Goal: Answer question/provide support

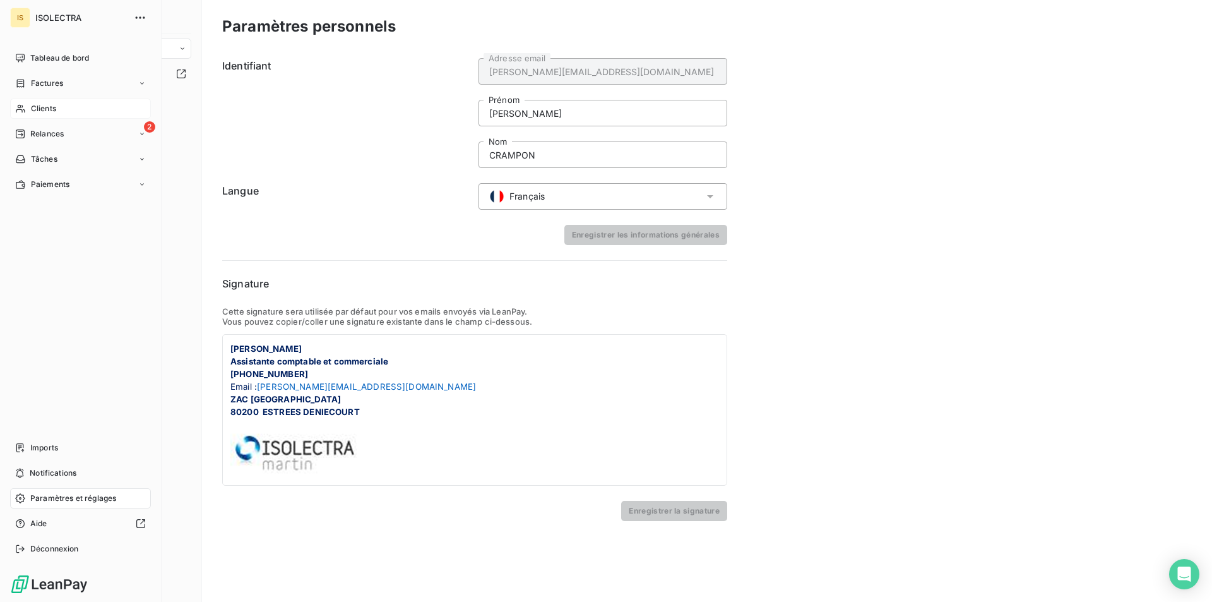
click at [49, 109] on span "Clients" at bounding box center [43, 108] width 25 height 11
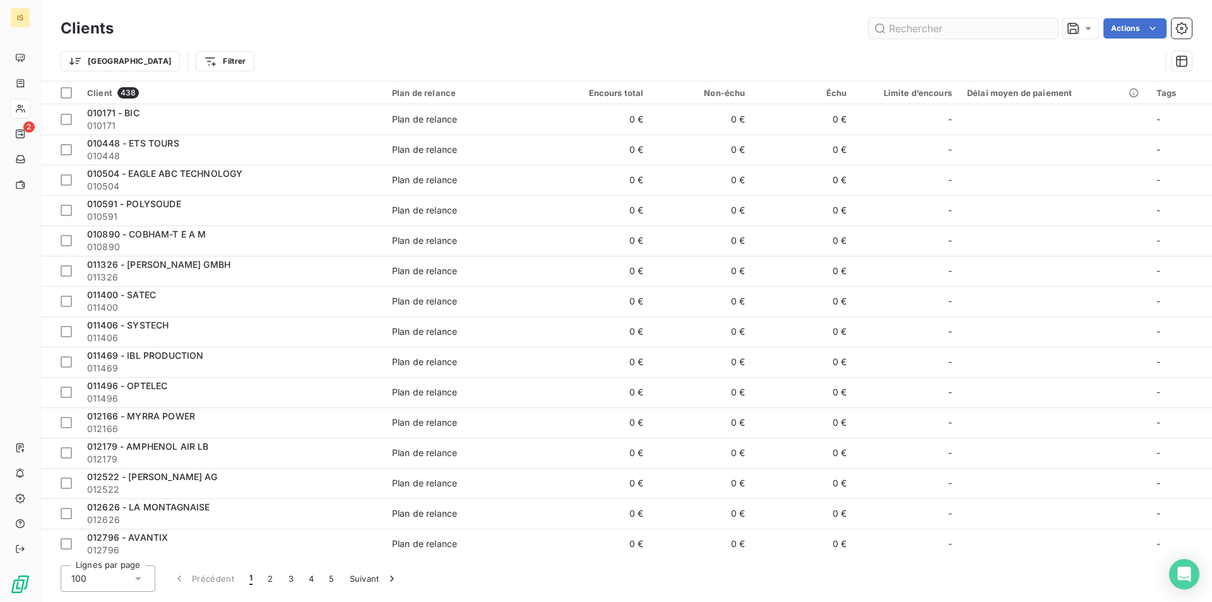
click at [967, 21] on input "text" at bounding box center [962, 28] width 189 height 20
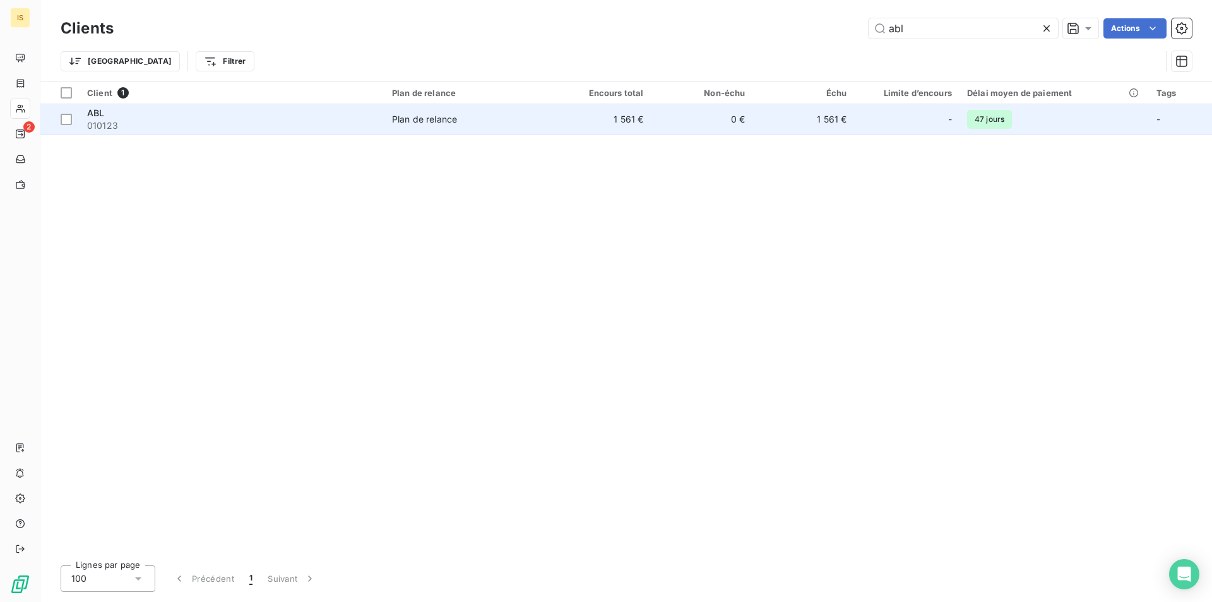
type input "abl"
click at [699, 112] on td "0 €" at bounding box center [702, 119] width 102 height 30
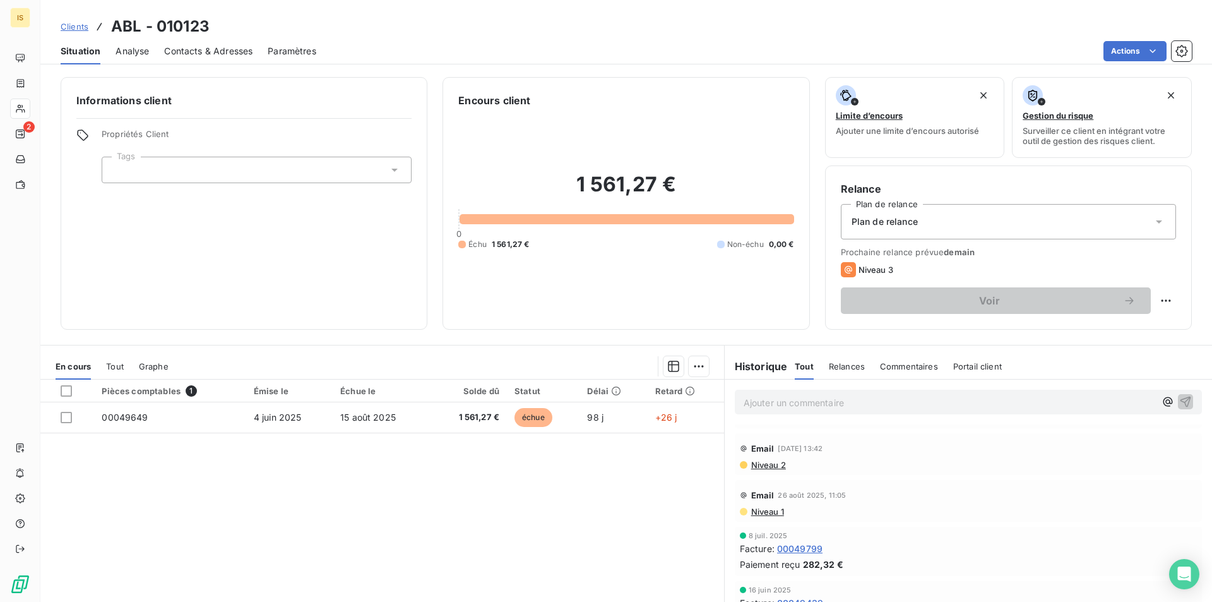
scroll to position [63, 0]
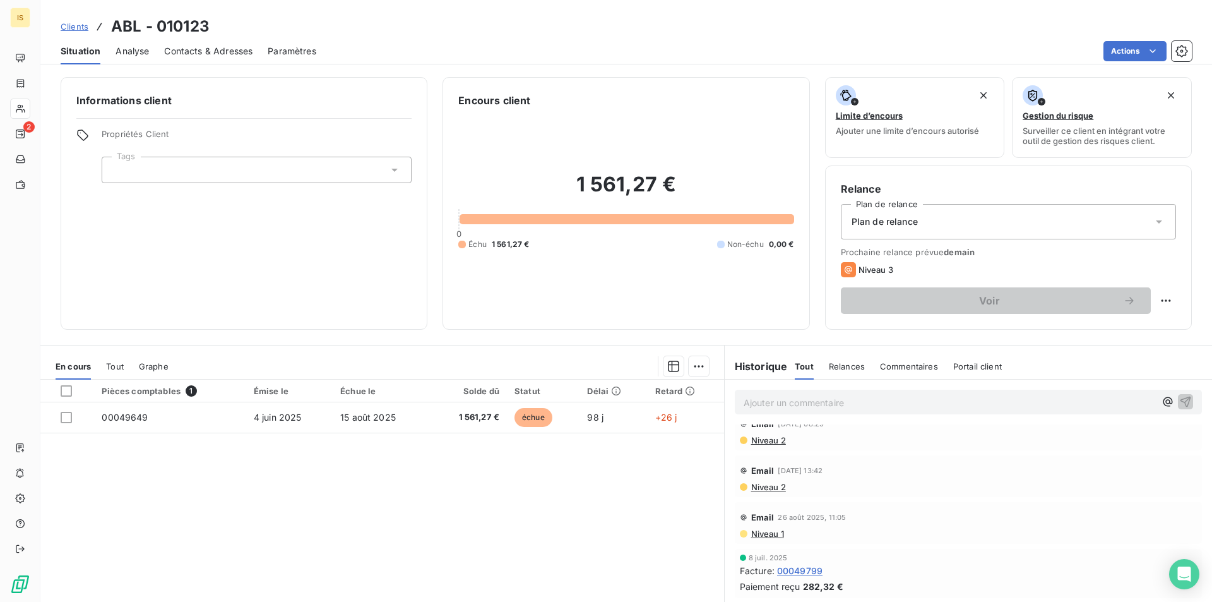
click at [771, 518] on div "Email 26 août 2025, 11:05" at bounding box center [968, 517] width 457 height 20
click at [769, 530] on span "Niveau 1" at bounding box center [767, 533] width 34 height 10
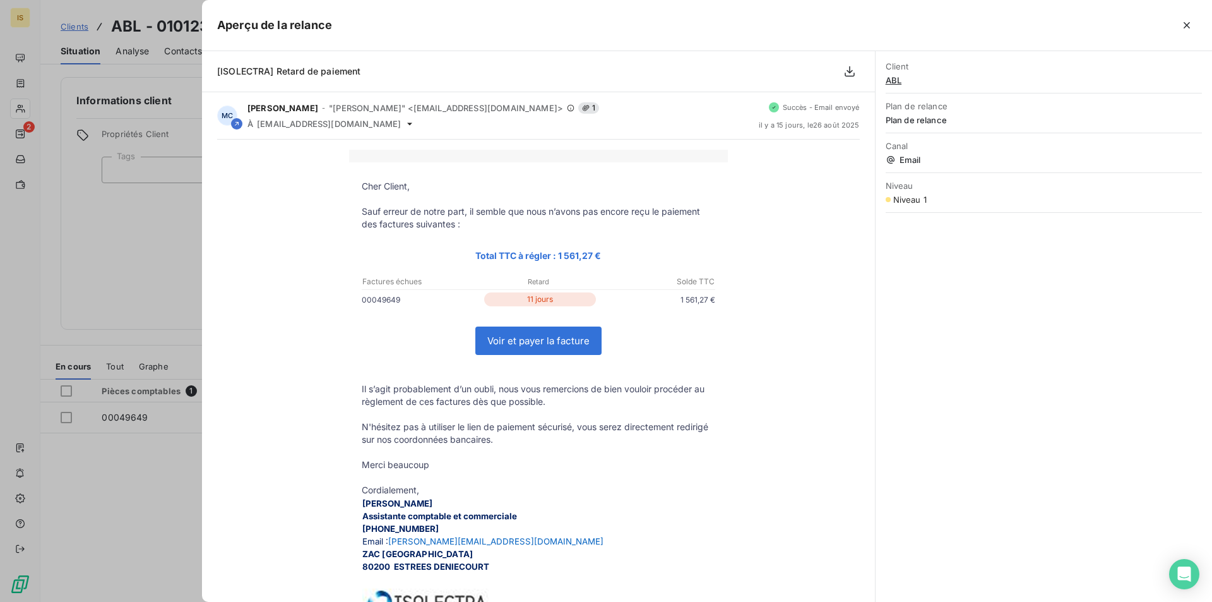
click at [120, 245] on div at bounding box center [606, 301] width 1212 height 602
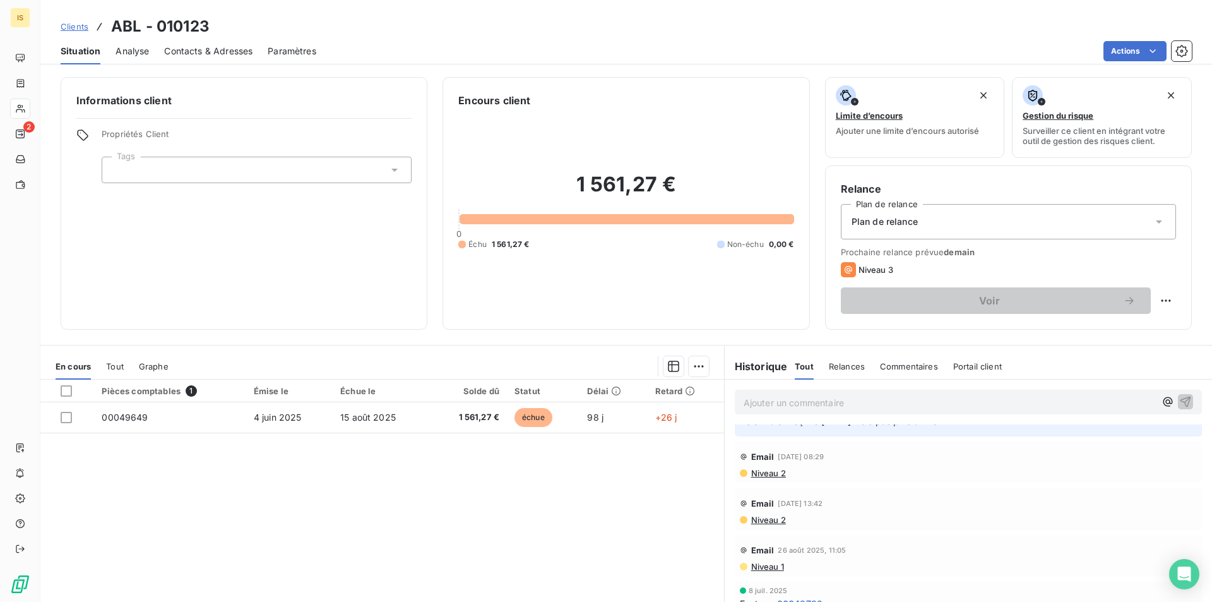
scroll to position [0, 0]
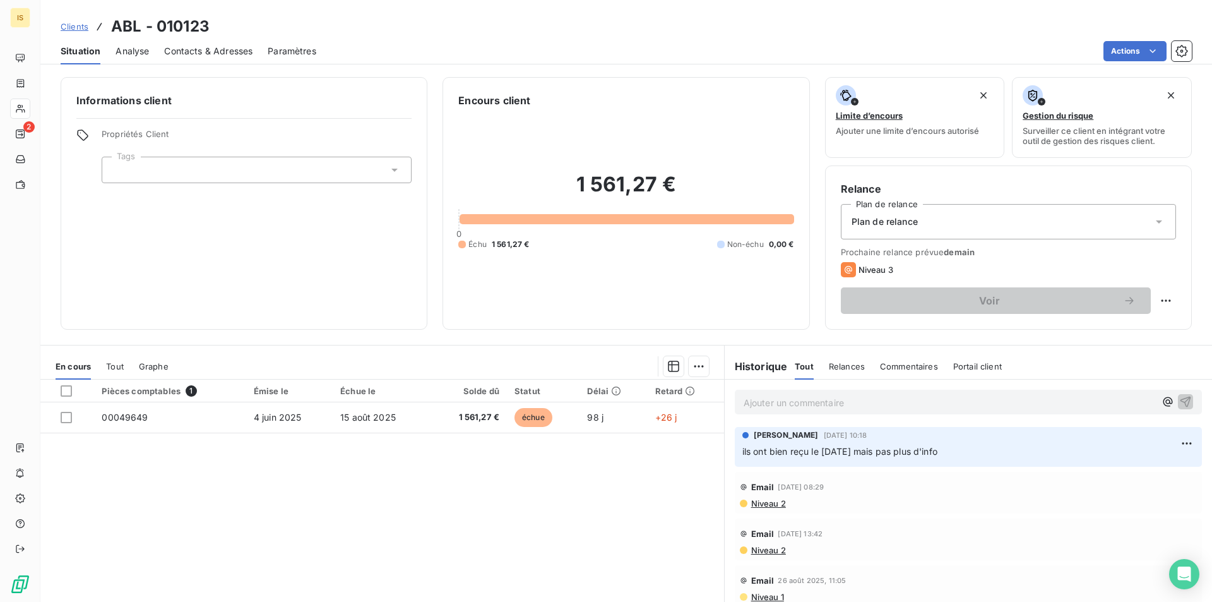
click at [759, 397] on p "Ajouter un commentaire ﻿" at bounding box center [950, 402] width 412 height 16
click at [786, 404] on span "il veut payé le 15/10 ! refusé le [DATE]" at bounding box center [824, 401] width 160 height 11
click at [1180, 402] on icon "button" at bounding box center [1185, 401] width 11 height 11
